Goal: Task Accomplishment & Management: Complete application form

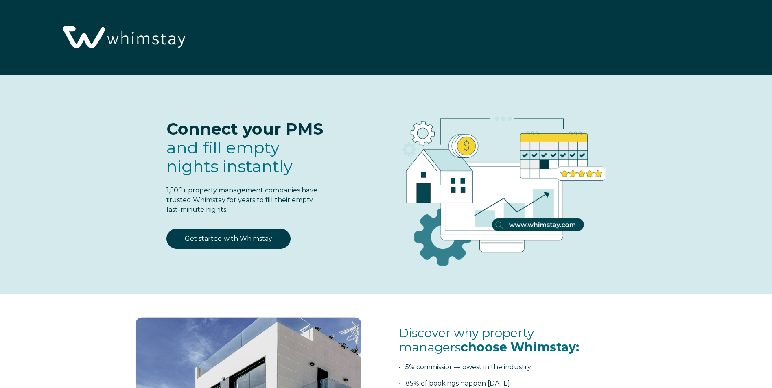
select select "US"
select select "Standard"
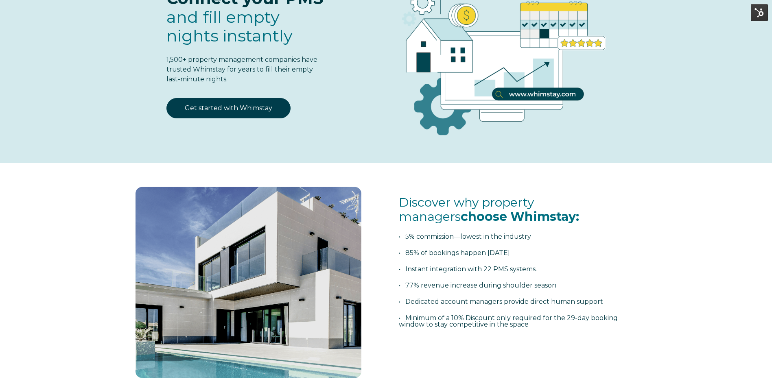
scroll to position [136, 0]
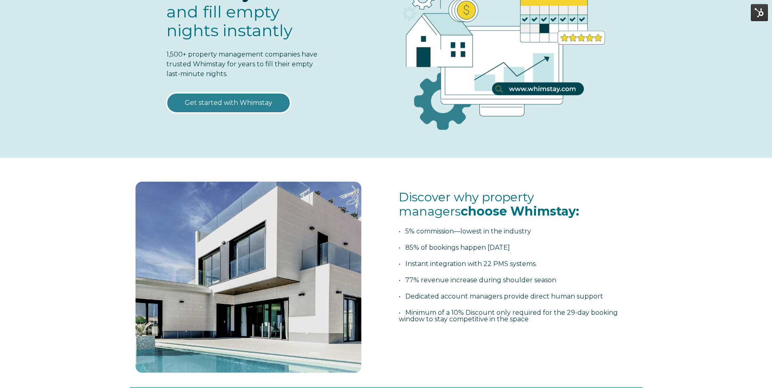
click at [258, 104] on link "Get started with Whimstay" at bounding box center [228, 103] width 124 height 20
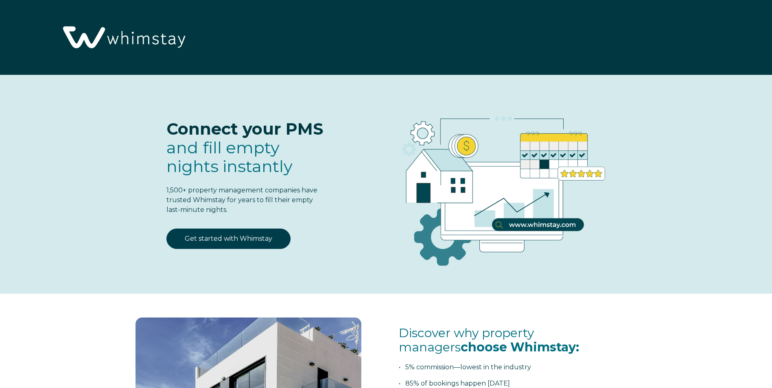
select select "US"
select select "Standard"
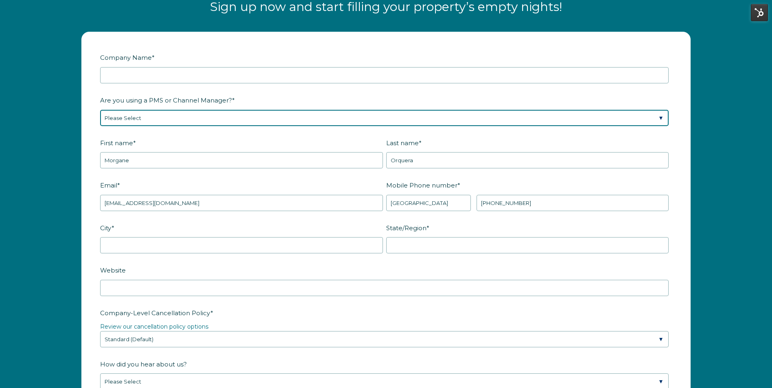
click at [570, 117] on select "Please Select Barefoot BookingPal Boost Brightside CiiRUS Escapia Guesty Hostaw…" at bounding box center [384, 118] width 569 height 16
select select "Guesty"
click at [100, 110] on select "Please Select Barefoot BookingPal Boost Brightside CiiRUS Escapia Guesty Hostaw…" at bounding box center [384, 118] width 569 height 16
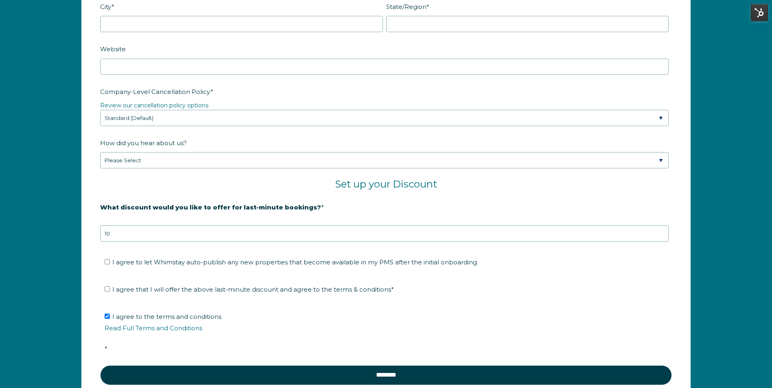
scroll to position [1319, 0]
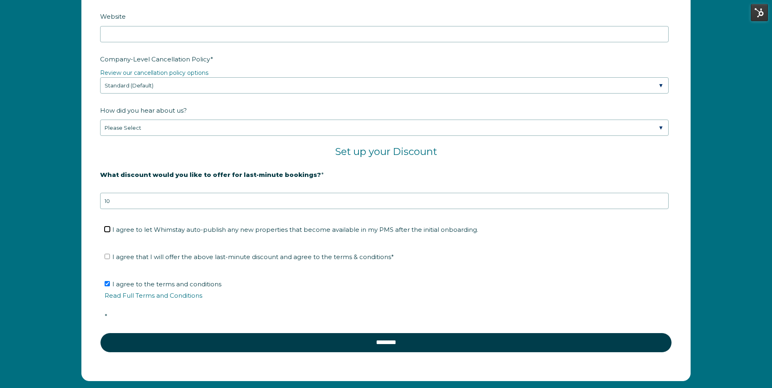
click at [109, 228] on input "I agree to let Whimstay auto-publish any new properties that become available i…" at bounding box center [107, 229] width 5 height 5
checkbox input "true"
click at [109, 257] on input "I agree that I will offer the above last-minute discount and agree to the terms…" at bounding box center [107, 256] width 5 height 5
checkbox input "true"
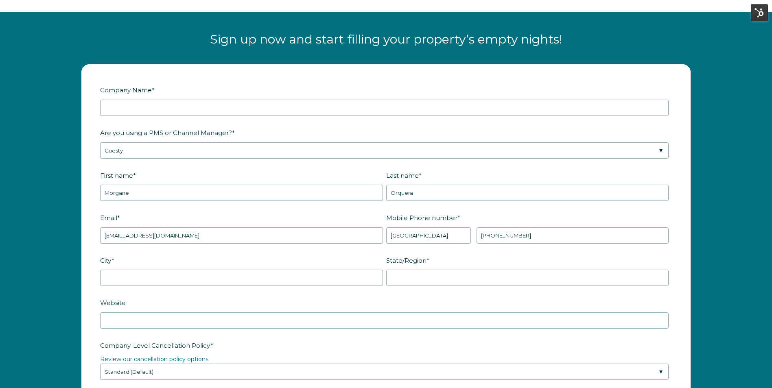
scroll to position [1030, 0]
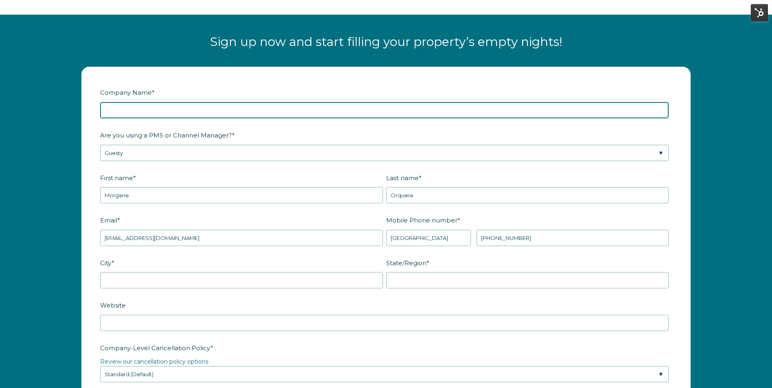
click at [500, 107] on input "Company Name *" at bounding box center [384, 110] width 569 height 16
type input "Lii"
click at [114, 107] on input "Lii" at bounding box center [384, 110] width 569 height 16
paste input "Hi [Guest Name], Thank you for reaching out. I want to make sure we handle this…"
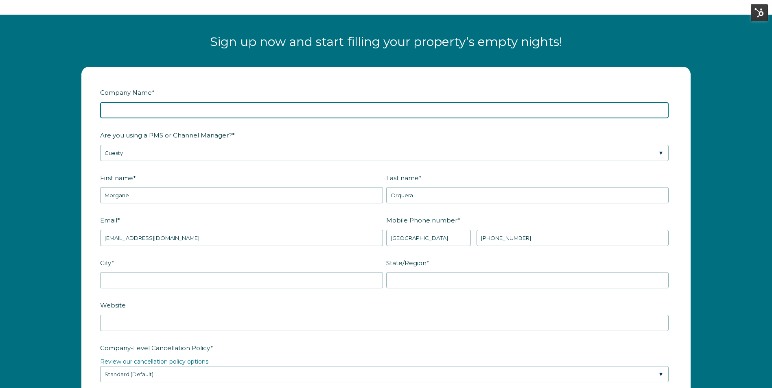
type input "Hi [Guest Name], Thank you for reaching out. I want to make sure we handle this…"
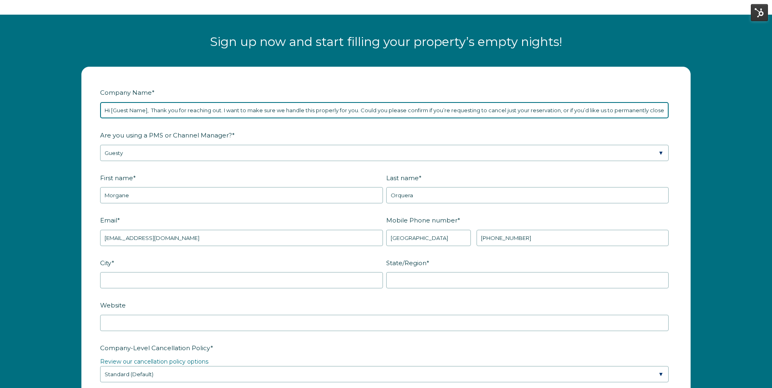
scroll to position [0, 2028]
click at [114, 107] on input "Hi [Guest Name], Thank you for reaching out. I want to make sure we handle this…" at bounding box center [384, 110] width 569 height 16
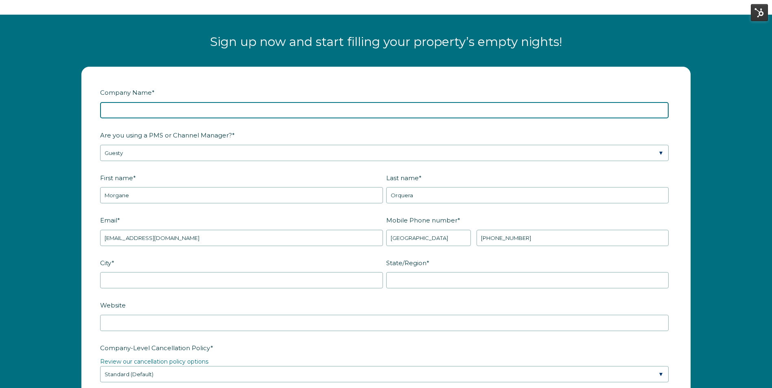
scroll to position [0, 0]
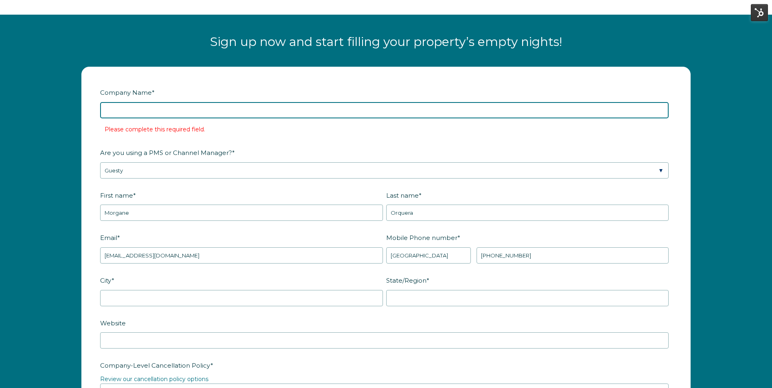
paste input "LiivUP"
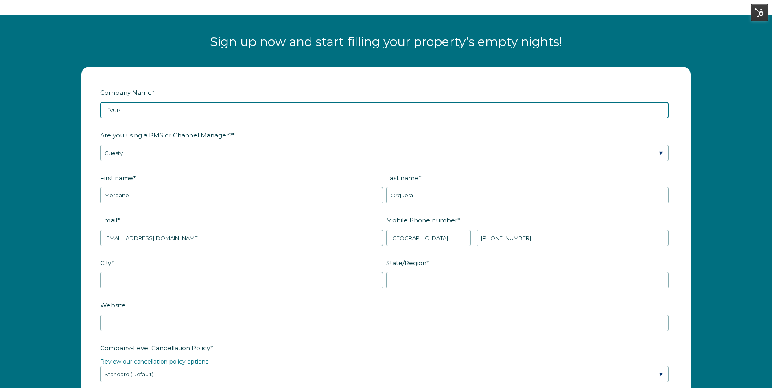
type input "LiivUP"
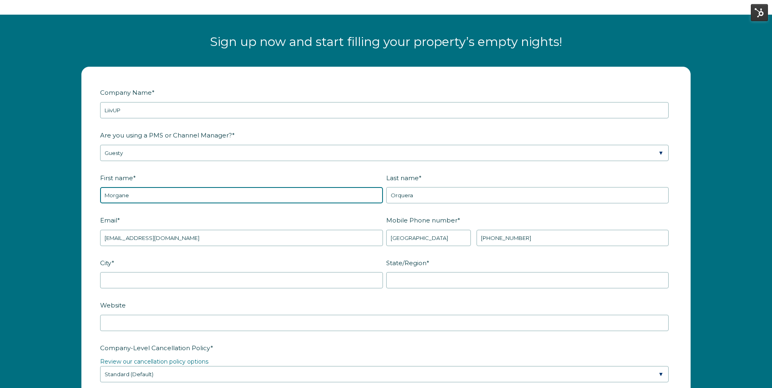
click at [146, 199] on input "Morgane" at bounding box center [241, 195] width 283 height 16
type input "David"
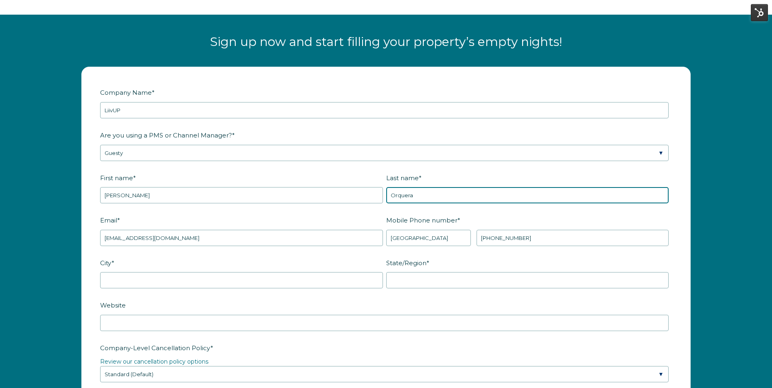
click at [414, 191] on input "Orquera" at bounding box center [527, 195] width 283 height 16
type input "Starks Jr."
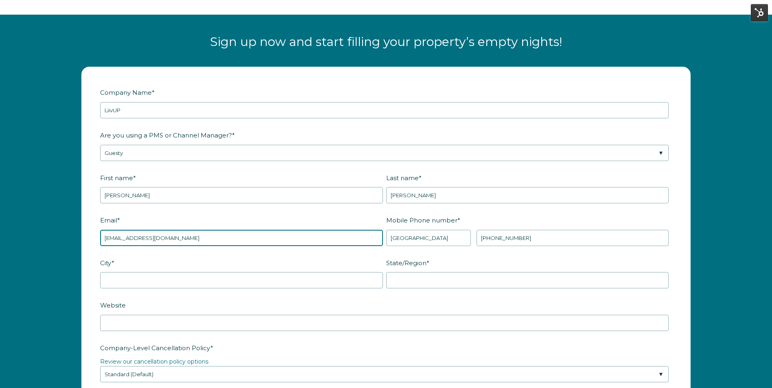
click at [185, 240] on input "[EMAIL_ADDRESS][DOMAIN_NAME]" at bounding box center [241, 238] width 283 height 16
paste input "whatsup@liivup.com"
type input "whatsup@liivup.com"
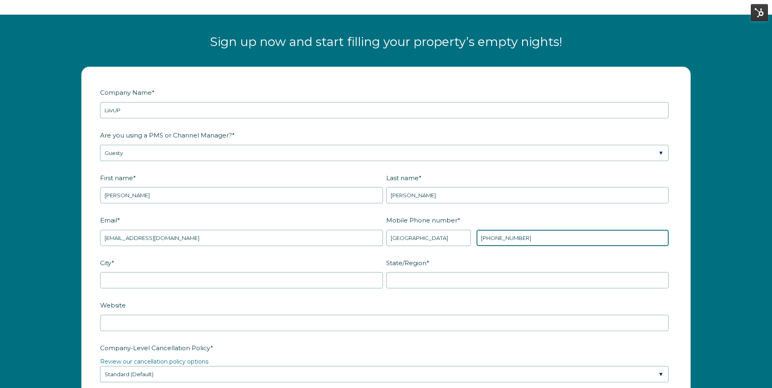
click at [507, 236] on input "[PHONE_NUMBER]" at bounding box center [573, 238] width 192 height 16
paste input "+1(504)710-0554"
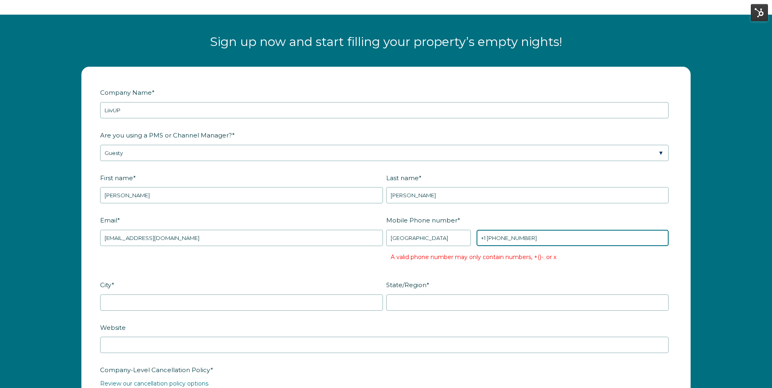
click at [491, 235] on input "+1 +1(504)710-0554" at bounding box center [573, 238] width 192 height 16
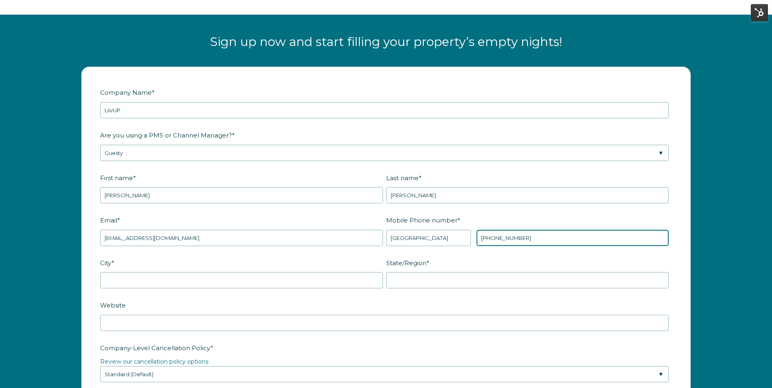
type input "+1 (504)710-0554"
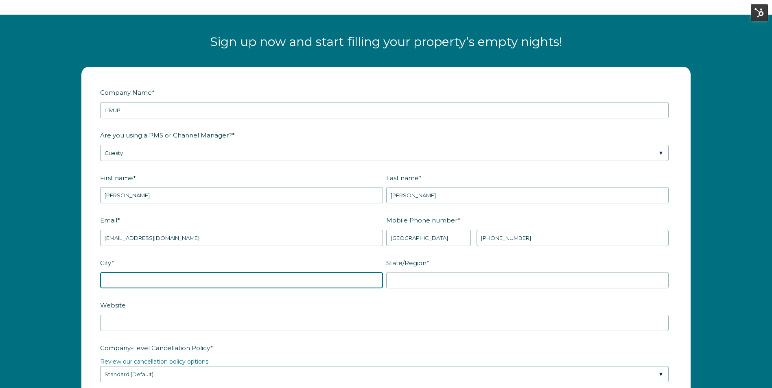
click at [319, 280] on input "City *" at bounding box center [241, 280] width 283 height 16
type input "New Orleans"
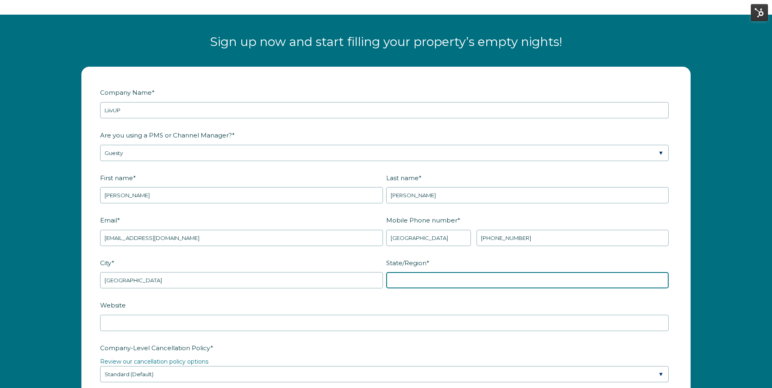
click at [615, 280] on input "State/Region *" at bounding box center [527, 280] width 283 height 16
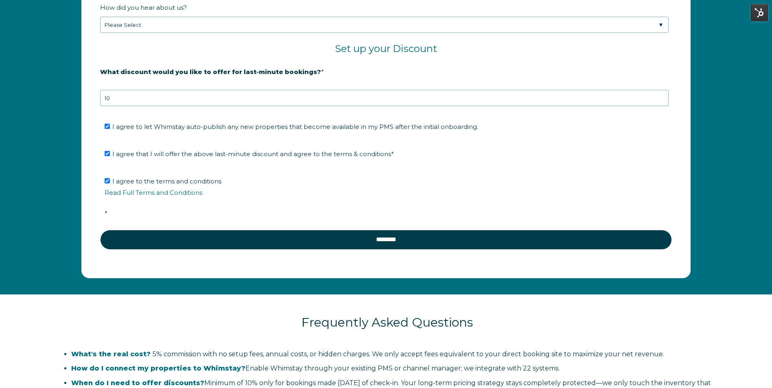
scroll to position [1424, 0]
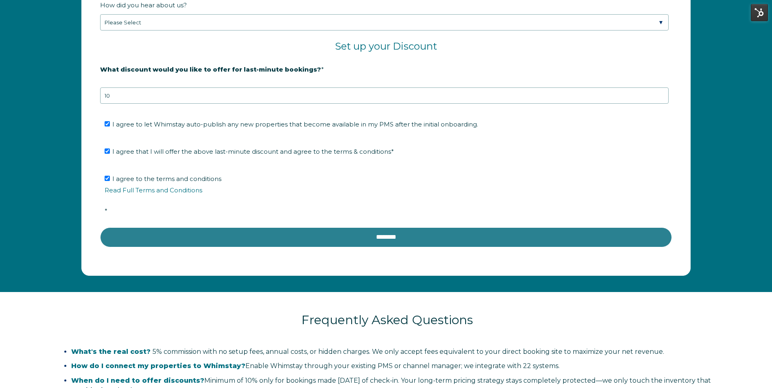
type input "LA"
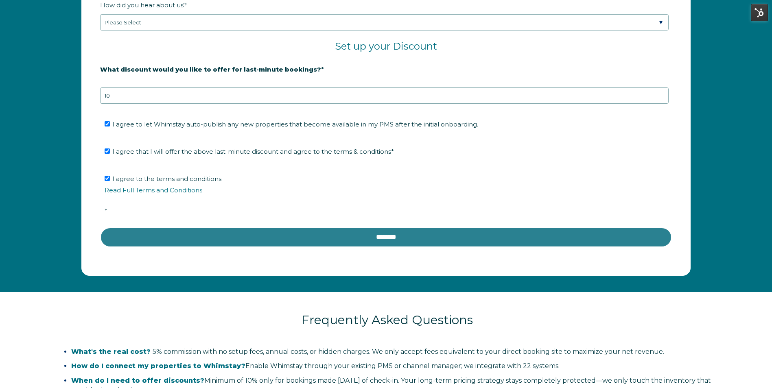
click at [431, 237] on input "********" at bounding box center [386, 238] width 572 height 20
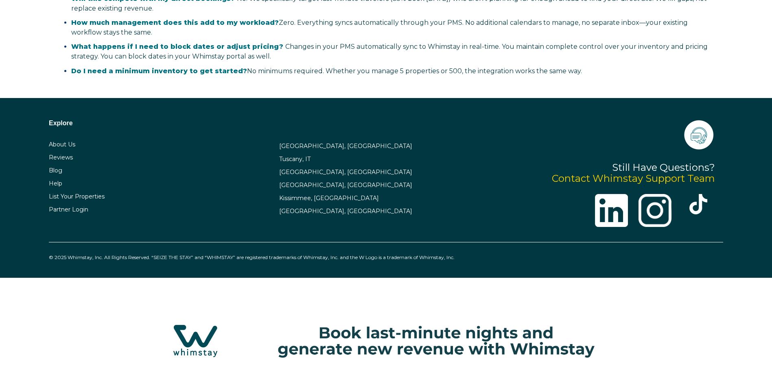
scroll to position [1425, 0]
select select "US"
select select "Standard"
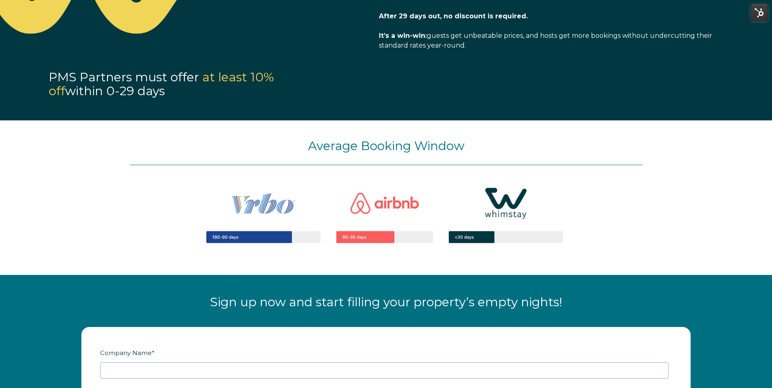
scroll to position [754, 0]
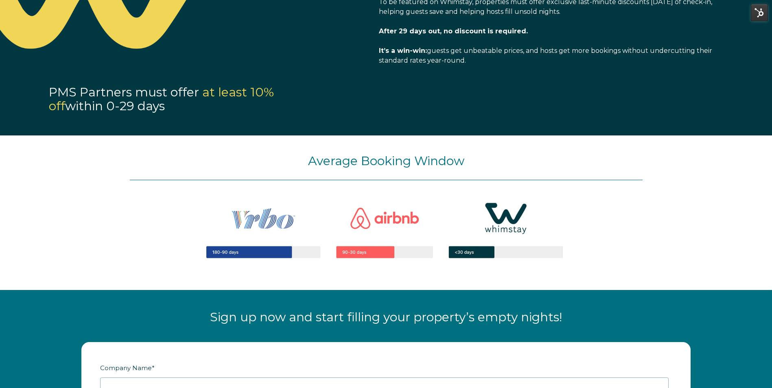
click at [0, 126] on html "Open main menu Close main menu Connect your PMS and fill empty nights instantly…" at bounding box center [386, 387] width 772 height 2282
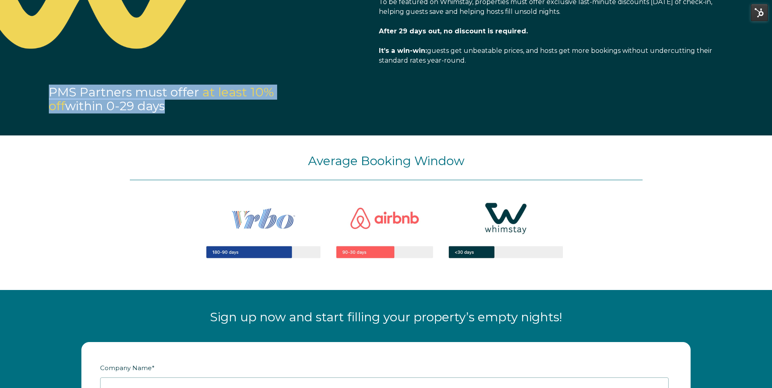
click at [0, 126] on html "Open main menu Close main menu Connect your PMS and fill empty nights instantly…" at bounding box center [386, 387] width 772 height 2282
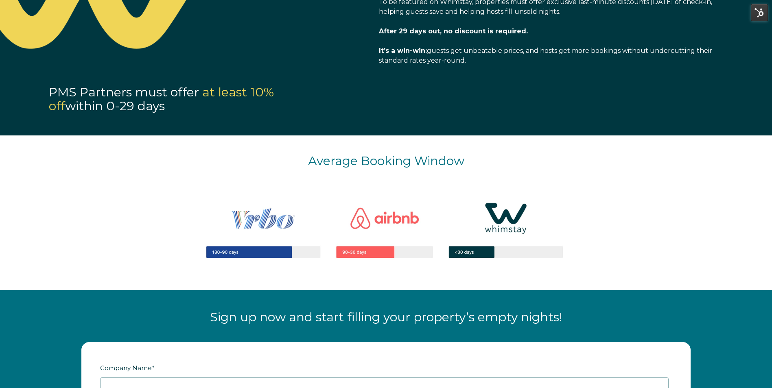
click at [0, 136] on html "Open main menu Close main menu Connect your PMS and fill empty nights instantly…" at bounding box center [386, 387] width 772 height 2282
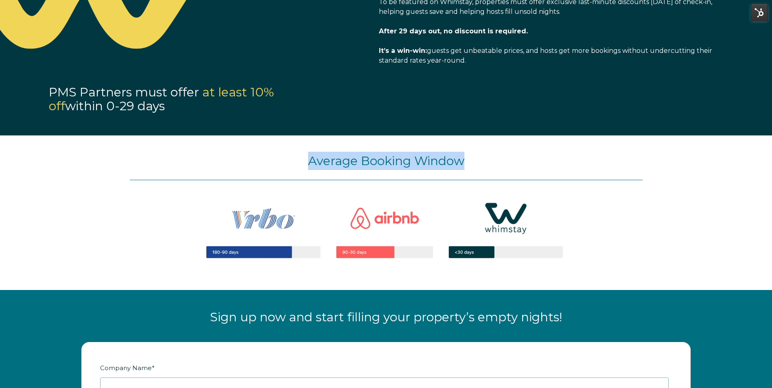
drag, startPoint x: 0, startPoint y: 136, endPoint x: 0, endPoint y: 140, distance: 4.5
click at [0, 140] on html "Open main menu Close main menu Connect your PMS and fill empty nights instantly…" at bounding box center [386, 387] width 772 height 2282
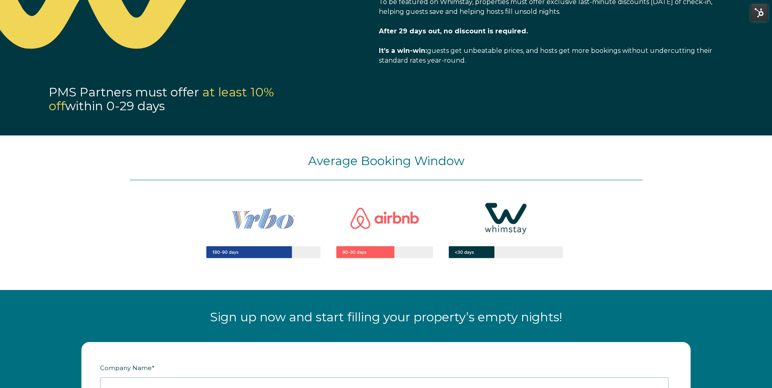
click at [0, 140] on html "Open main menu Close main menu Connect your PMS and fill empty nights instantly…" at bounding box center [386, 387] width 772 height 2282
drag, startPoint x: -1, startPoint y: 140, endPoint x: -2, endPoint y: 147, distance: 6.2
click at [0, 147] on html "Open main menu Close main menu Connect your PMS and fill empty nights instantly…" at bounding box center [386, 387] width 772 height 2282
click at [0, 147] on div "Average Booking Window" at bounding box center [386, 213] width 772 height 155
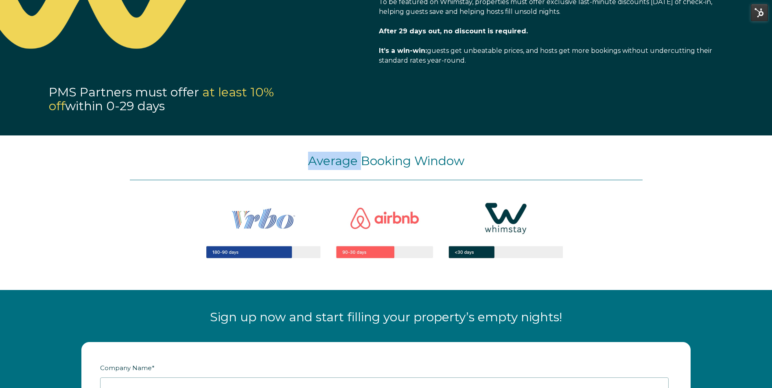
drag, startPoint x: 0, startPoint y: 147, endPoint x: 0, endPoint y: 158, distance: 11.0
click at [0, 158] on div "Average Booking Window" at bounding box center [386, 213] width 772 height 155
click at [1, 164] on div "Average Booking Window" at bounding box center [386, 213] width 772 height 155
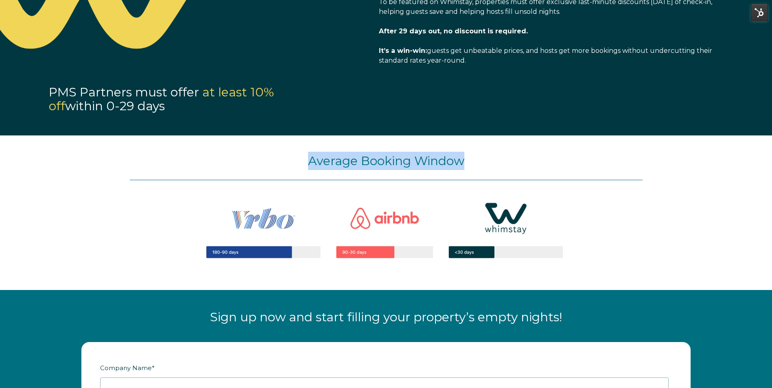
click at [1, 164] on div "Average Booking Window" at bounding box center [386, 213] width 772 height 155
click at [2, 171] on div "Average Booking Window" at bounding box center [386, 213] width 772 height 155
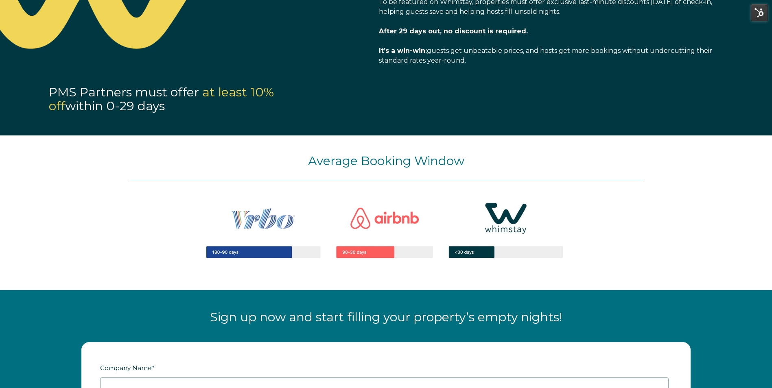
click at [2, 182] on div "Average Booking Window" at bounding box center [386, 213] width 772 height 155
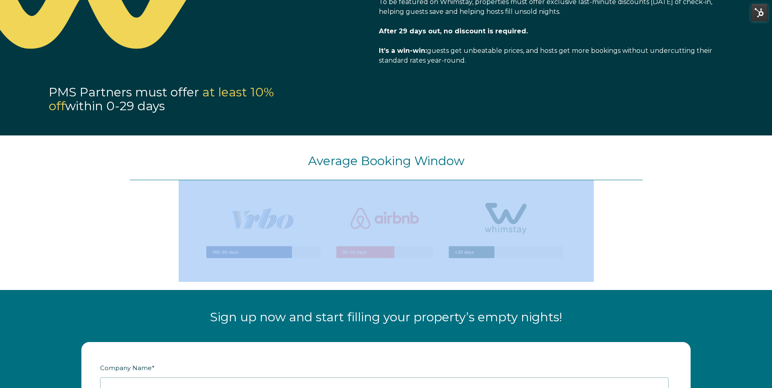
drag, startPoint x: 2, startPoint y: 182, endPoint x: 2, endPoint y: 186, distance: 4.5
click at [2, 186] on div "Average Booking Window" at bounding box center [386, 213] width 772 height 155
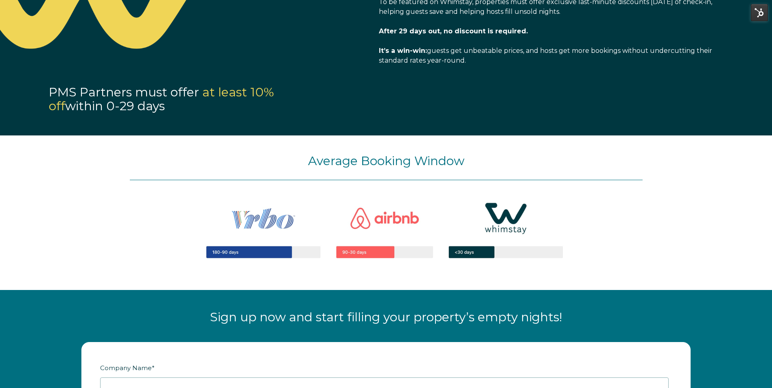
click at [2, 186] on div "Average Booking Window" at bounding box center [386, 213] width 772 height 155
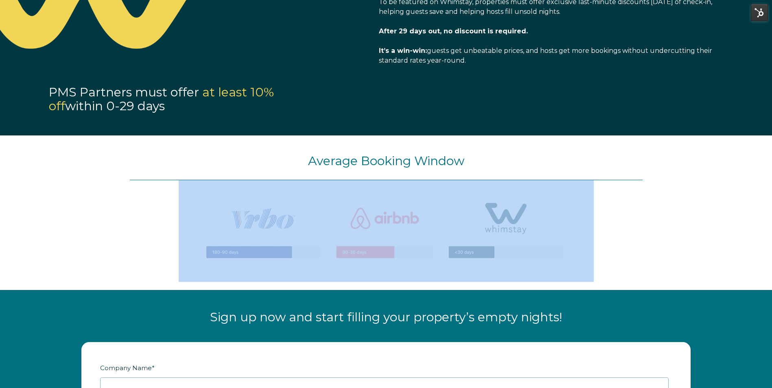
drag, startPoint x: 2, startPoint y: 186, endPoint x: 2, endPoint y: 191, distance: 5.3
click at [2, 191] on div "Average Booking Window" at bounding box center [386, 213] width 772 height 155
click at [4, 189] on div "Average Booking Window" at bounding box center [386, 213] width 772 height 155
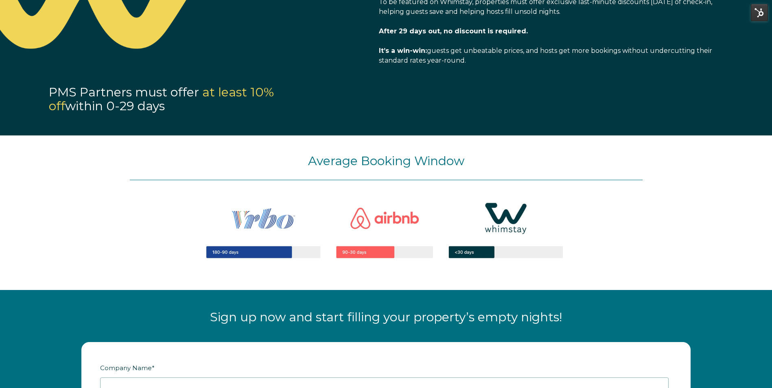
click at [4, 189] on div "Average Booking Window" at bounding box center [386, 213] width 772 height 155
click at [4, 197] on div "Average Booking Window" at bounding box center [386, 213] width 772 height 155
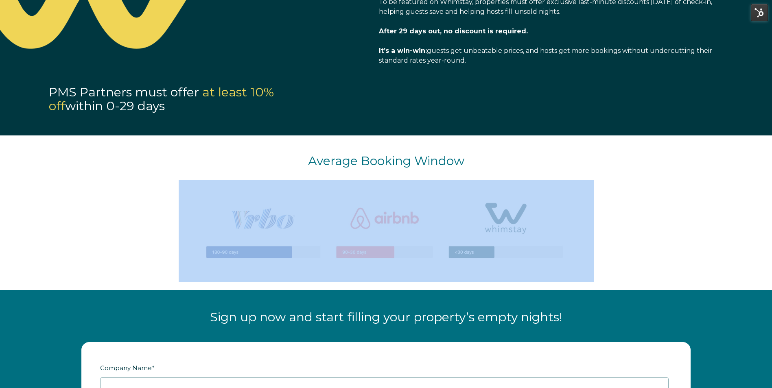
click at [4, 197] on div "Average Booking Window" at bounding box center [386, 213] width 772 height 155
click at [4, 205] on div "Average Booking Window" at bounding box center [386, 213] width 772 height 155
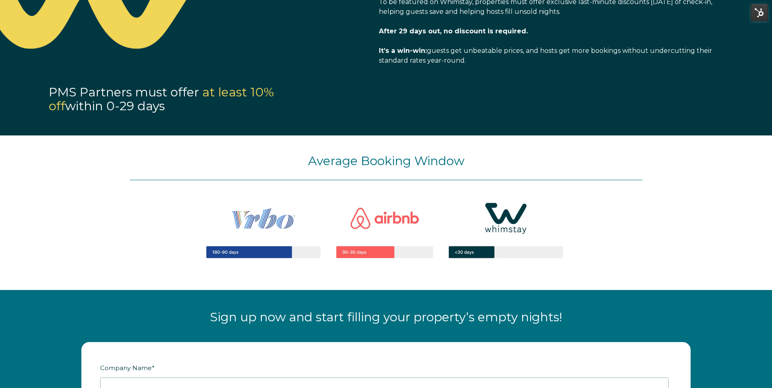
drag, startPoint x: 5, startPoint y: 210, endPoint x: 4, endPoint y: 216, distance: 5.8
click at [4, 216] on div "Average Booking Window" at bounding box center [386, 213] width 772 height 155
click at [6, 215] on div "Average Booking Window" at bounding box center [386, 213] width 772 height 155
click at [7, 223] on div "Average Booking Window" at bounding box center [386, 213] width 772 height 155
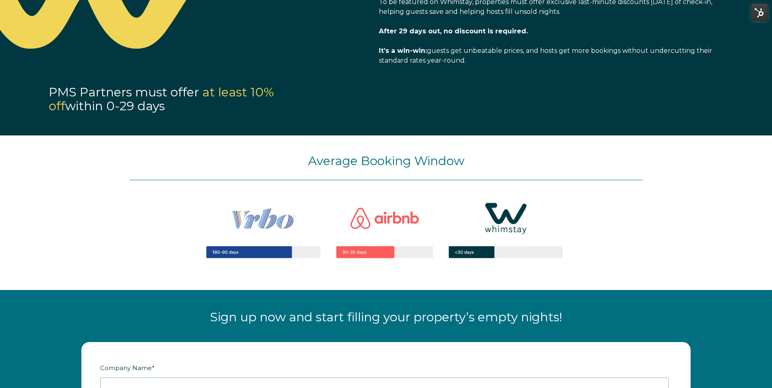
click at [7, 228] on div "Average Booking Window" at bounding box center [386, 213] width 772 height 155
drag, startPoint x: 7, startPoint y: 228, endPoint x: 6, endPoint y: 233, distance: 5.0
click at [6, 233] on div "Average Booking Window" at bounding box center [386, 213] width 772 height 155
click at [7, 238] on div "Average Booking Window" at bounding box center [386, 213] width 772 height 155
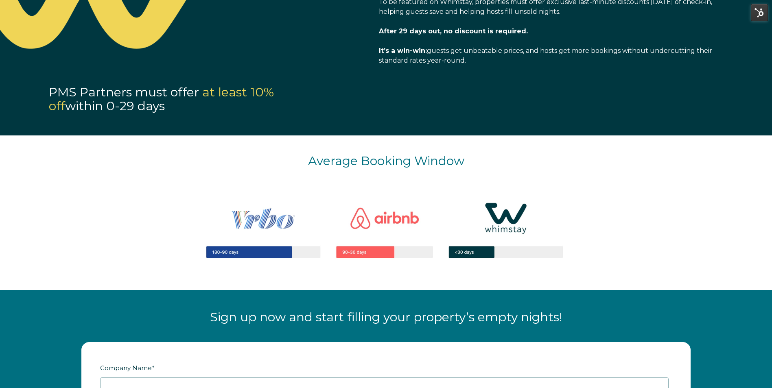
drag, startPoint x: 7, startPoint y: 238, endPoint x: 7, endPoint y: 243, distance: 4.5
click at [7, 243] on div "Average Booking Window" at bounding box center [386, 213] width 772 height 155
drag, startPoint x: 7, startPoint y: 243, endPoint x: 7, endPoint y: 247, distance: 4.6
click at [7, 247] on div "Average Booking Window" at bounding box center [386, 213] width 772 height 155
click at [7, 244] on div "Average Booking Window" at bounding box center [386, 213] width 772 height 155
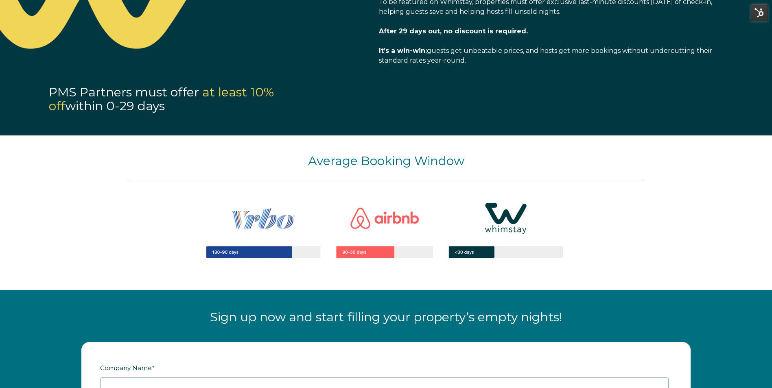
click at [7, 244] on div "Average Booking Window" at bounding box center [386, 213] width 772 height 155
drag, startPoint x: 7, startPoint y: 244, endPoint x: 7, endPoint y: 249, distance: 4.5
click at [7, 249] on div "Average Booking Window" at bounding box center [386, 213] width 772 height 155
drag, startPoint x: 7, startPoint y: 249, endPoint x: 7, endPoint y: 254, distance: 5.0
click at [7, 254] on div "Average Booking Window" at bounding box center [386, 213] width 772 height 155
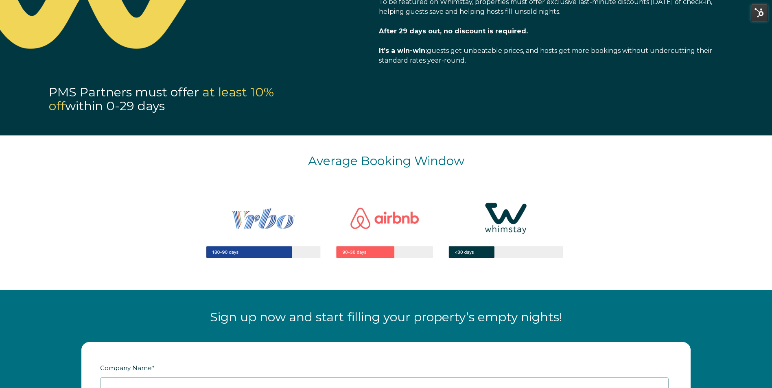
click at [8, 252] on div "Average Booking Window" at bounding box center [386, 213] width 772 height 155
drag, startPoint x: 8, startPoint y: 256, endPoint x: 7, endPoint y: 261, distance: 4.6
click at [7, 261] on div "Average Booking Window" at bounding box center [386, 213] width 772 height 155
click at [7, 258] on div "Average Booking Window" at bounding box center [386, 213] width 772 height 155
drag, startPoint x: 7, startPoint y: 262, endPoint x: 6, endPoint y: 267, distance: 5.0
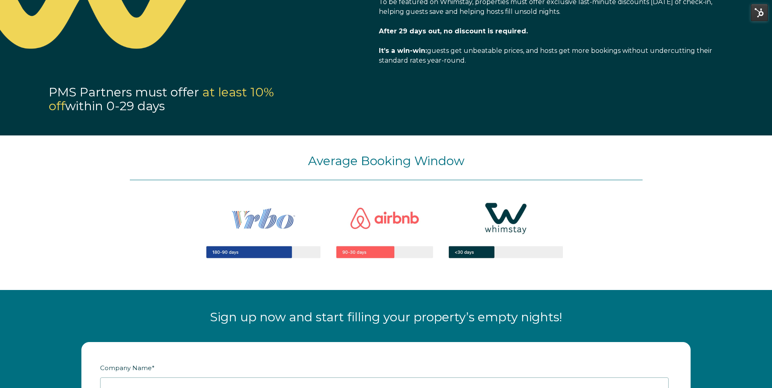
click at [6, 267] on div "Average Booking Window" at bounding box center [386, 213] width 772 height 155
click at [7, 265] on div "Average Booking Window" at bounding box center [386, 213] width 772 height 155
click at [6, 274] on div "Average Booking Window" at bounding box center [386, 213] width 772 height 155
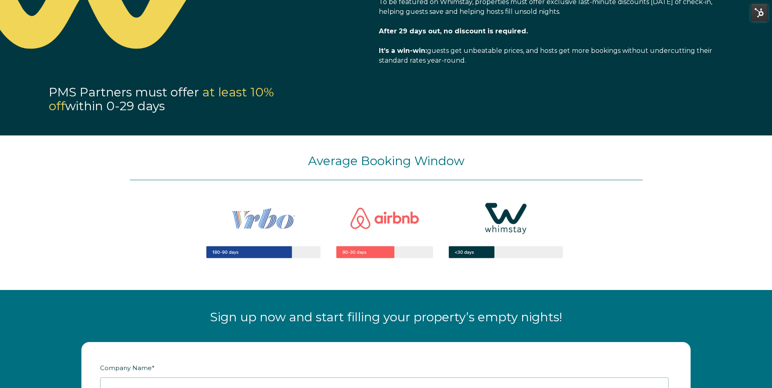
click at [7, 271] on div "Average Booking Window" at bounding box center [386, 213] width 772 height 155
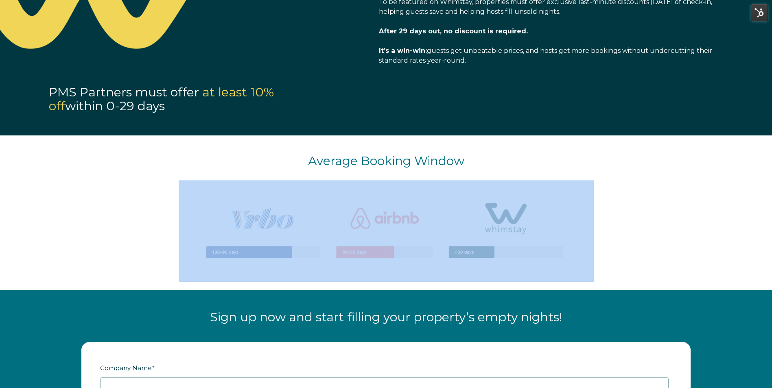
click at [7, 275] on div "Average Booking Window" at bounding box center [386, 213] width 772 height 155
click at [6, 282] on div "Average Booking Window" at bounding box center [386, 213] width 772 height 155
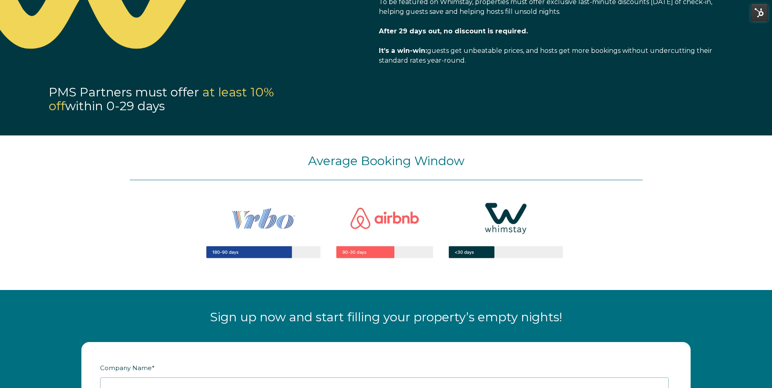
click at [7, 278] on div "Average Booking Window" at bounding box center [386, 213] width 772 height 155
click at [7, 285] on div "Average Booking Window" at bounding box center [386, 213] width 772 height 155
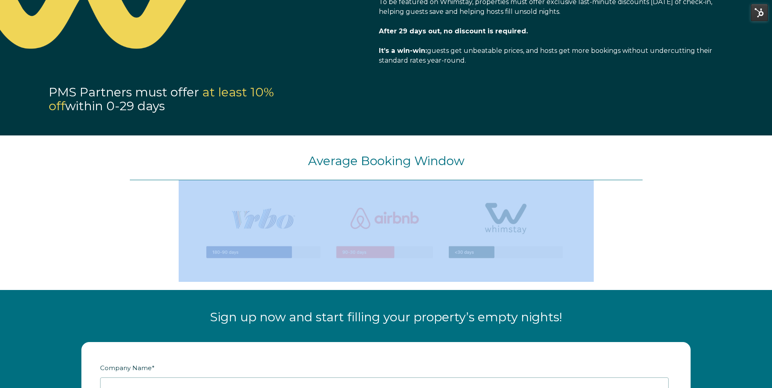
click at [7, 285] on div "Average Booking Window" at bounding box center [386, 213] width 772 height 155
click at [7, 286] on div "Average Booking Window" at bounding box center [386, 213] width 772 height 155
drag, startPoint x: 7, startPoint y: 286, endPoint x: 6, endPoint y: 291, distance: 5.0
click at [6, 291] on div "Connect your PMS and fill empty nights instantly 1,500+ property management com…" at bounding box center [386, 331] width 772 height 2171
click at [6, 292] on div "Sign up now and start filling your property’s empty nights!" at bounding box center [386, 312] width 772 height 44
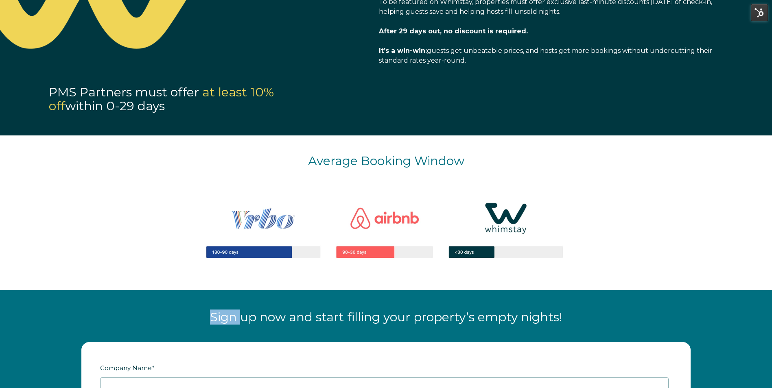
click at [6, 292] on div "Sign up now and start filling your property’s empty nights!" at bounding box center [386, 312] width 772 height 44
click at [7, 289] on div "Average Booking Window" at bounding box center [386, 213] width 772 height 155
drag, startPoint x: 7, startPoint y: 289, endPoint x: 6, endPoint y: 298, distance: 9.0
click at [6, 298] on div "Sign up now and start filling your property’s empty nights!" at bounding box center [386, 312] width 772 height 44
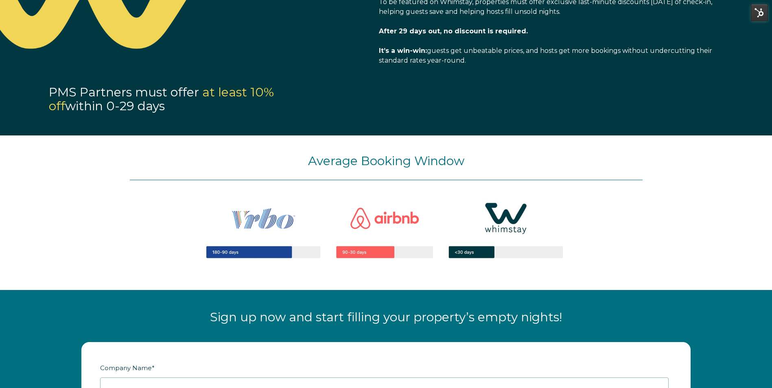
click at [5, 299] on div "Sign up now and start filling your property’s empty nights!" at bounding box center [386, 312] width 772 height 44
click at [7, 297] on div "Sign up now and start filling your property’s empty nights!" at bounding box center [386, 312] width 772 height 44
click at [5, 305] on div "Sign up now and start filling your property’s empty nights!" at bounding box center [386, 312] width 772 height 44
click at [6, 302] on div "Sign up now and start filling your property’s empty nights!" at bounding box center [386, 312] width 772 height 44
drag, startPoint x: 7, startPoint y: 305, endPoint x: 6, endPoint y: 310, distance: 4.6
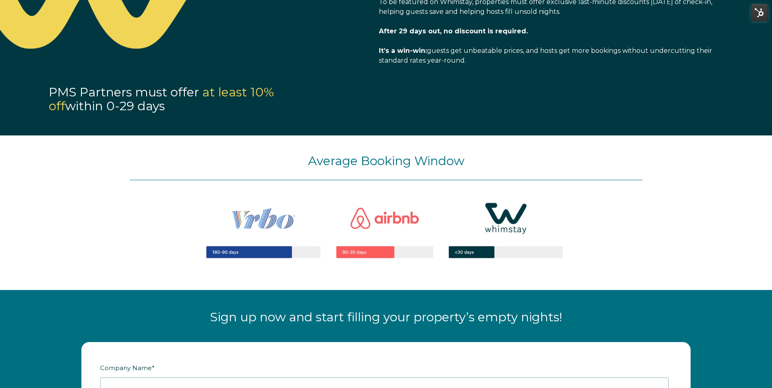
click at [6, 310] on div "Sign up now and start filling your property’s empty nights!" at bounding box center [386, 312] width 772 height 44
click at [5, 311] on div "Sign up now and start filling your property’s empty nights!" at bounding box center [386, 312] width 772 height 44
drag, startPoint x: 5, startPoint y: 311, endPoint x: 6, endPoint y: 307, distance: 4.2
click at [6, 307] on div "Sign up now and start filling your property’s empty nights!" at bounding box center [386, 312] width 772 height 44
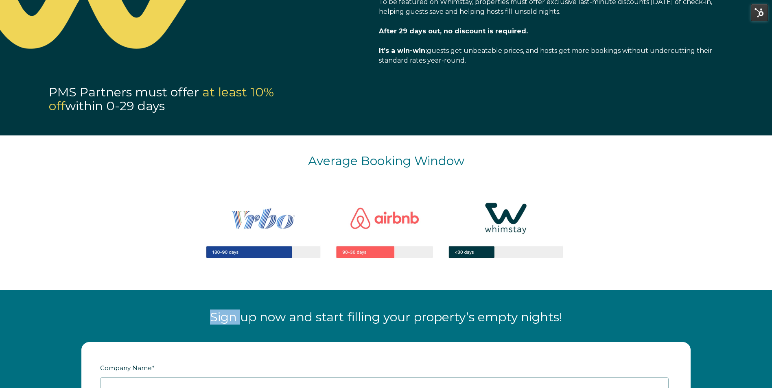
click at [6, 307] on div "Sign up now and start filling your property’s empty nights!" at bounding box center [386, 312] width 772 height 44
click at [6, 311] on div "Sign up now and start filling your property’s empty nights!" at bounding box center [386, 312] width 772 height 44
drag, startPoint x: 6, startPoint y: 311, endPoint x: 5, endPoint y: 315, distance: 4.6
click at [5, 315] on div "Sign up now and start filling your property’s empty nights!" at bounding box center [386, 312] width 772 height 44
click at [5, 316] on div "Sign up now and start filling your property’s empty nights!" at bounding box center [386, 312] width 772 height 44
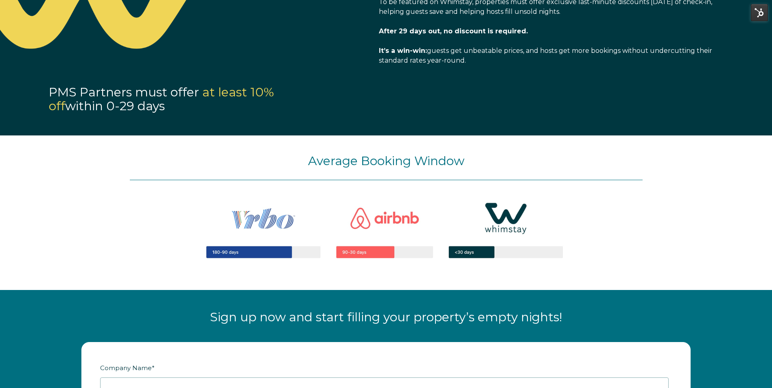
click at [6, 313] on div "Sign up now and start filling your property’s empty nights!" at bounding box center [386, 312] width 772 height 44
click at [6, 316] on div "Sign up now and start filling your property’s empty nights!" at bounding box center [386, 312] width 772 height 44
click at [6, 321] on div "Sign up now and start filling your property’s empty nights!" at bounding box center [386, 312] width 772 height 44
drag, startPoint x: 6, startPoint y: 321, endPoint x: 5, endPoint y: 325, distance: 4.2
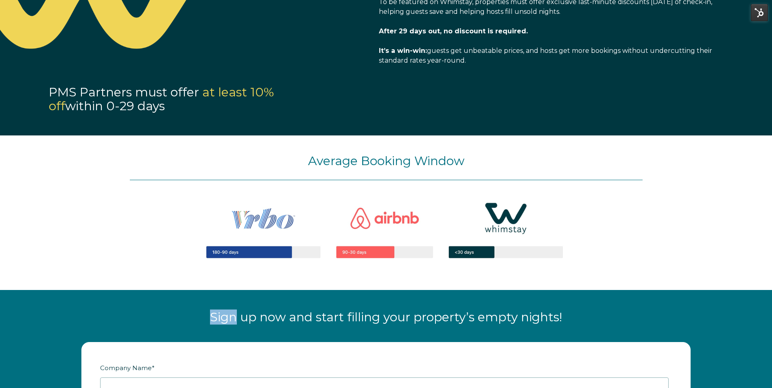
click at [5, 325] on div "Sign up now and start filling your property’s empty nights!" at bounding box center [386, 312] width 772 height 44
click at [5, 327] on div "Sign up now and start filling your property’s empty nights!" at bounding box center [386, 312] width 772 height 44
click at [6, 324] on div "Sign up now and start filling your property’s empty nights!" at bounding box center [386, 312] width 772 height 44
click at [5, 326] on div "Sign up now and start filling your property’s empty nights!" at bounding box center [386, 312] width 772 height 44
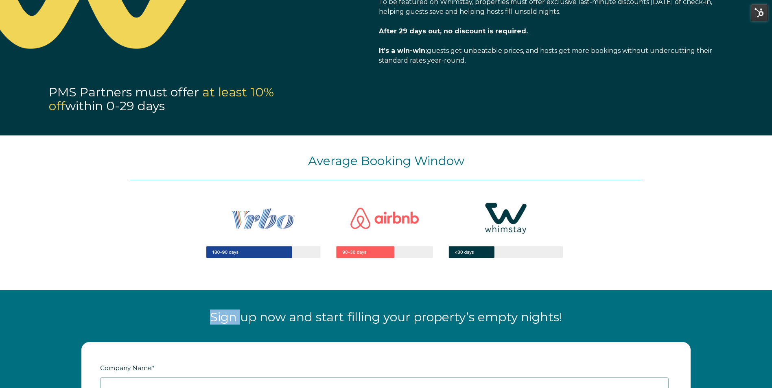
click at [5, 326] on div "Sign up now and start filling your property’s empty nights!" at bounding box center [386, 312] width 772 height 44
drag, startPoint x: 5, startPoint y: 326, endPoint x: 4, endPoint y: 333, distance: 6.1
click at [4, 333] on div "Sign up now and start filling your property’s empty nights!" at bounding box center [386, 312] width 772 height 44
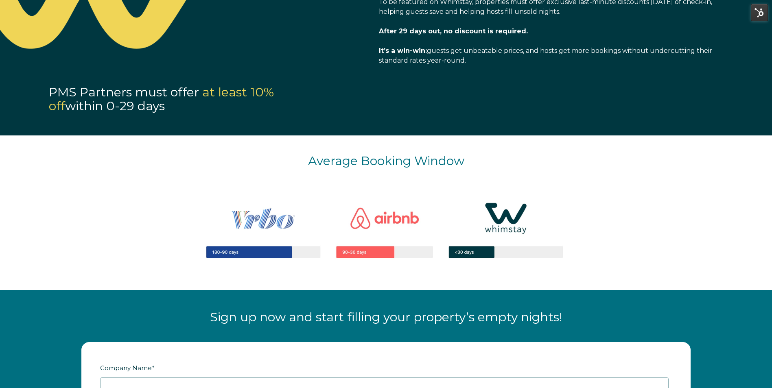
drag, startPoint x: 5, startPoint y: 350, endPoint x: 4, endPoint y: 354, distance: 4.6
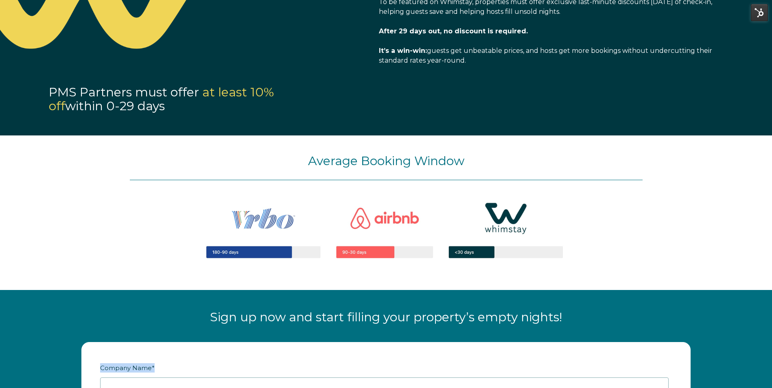
drag, startPoint x: 4, startPoint y: 365, endPoint x: 3, endPoint y: 369, distance: 4.2
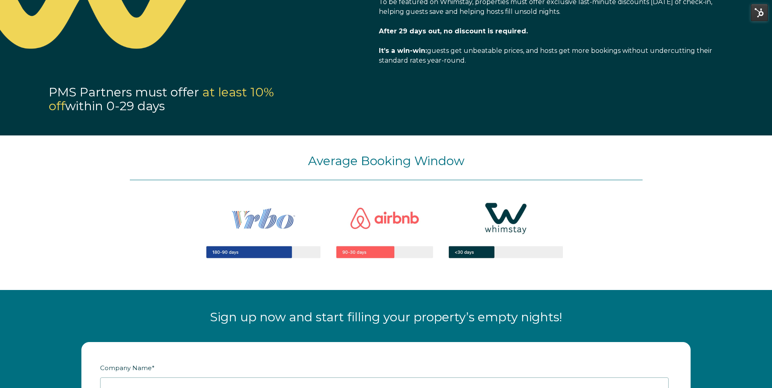
drag, startPoint x: 3, startPoint y: 372, endPoint x: 2, endPoint y: 377, distance: 4.6
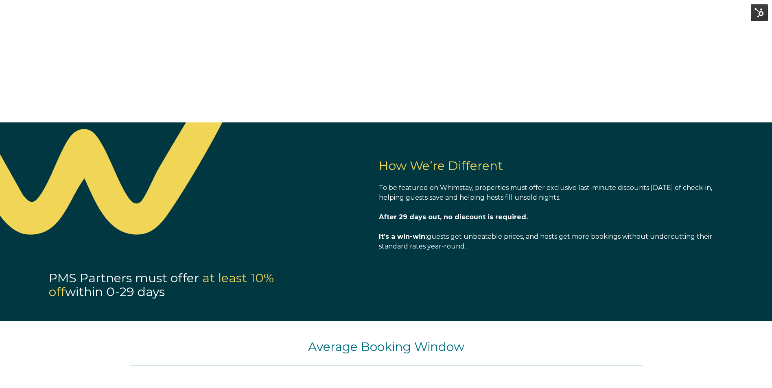
scroll to position [596, 0]
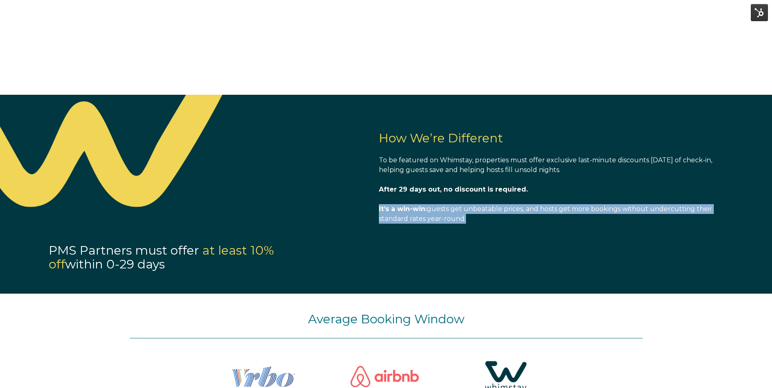
drag, startPoint x: 485, startPoint y: 225, endPoint x: 373, endPoint y: 206, distance: 113.5
click at [373, 206] on div "How We’re Different To be featured on Whimstay, properties must offer exclusive…" at bounding box center [547, 164] width 353 height 139
copy span "It’s a win-win: guests get unbeatable prices, and hosts get more bookings witho…"
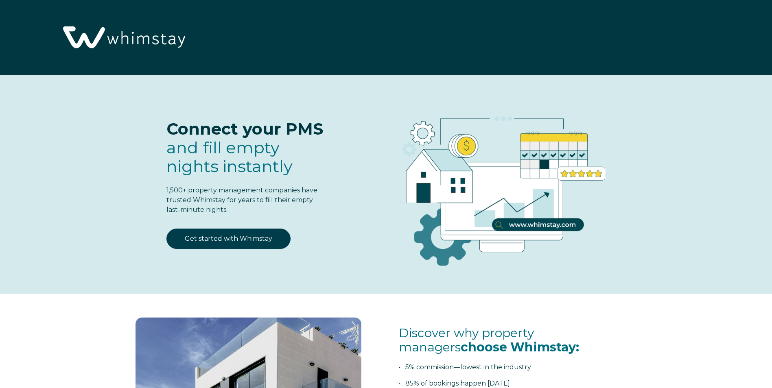
select select "US"
select select "Standard"
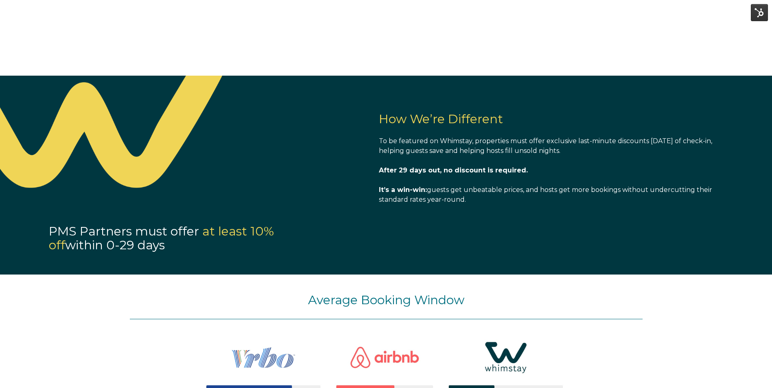
scroll to position [622, 0]
